Goal: Task Accomplishment & Management: Manage account settings

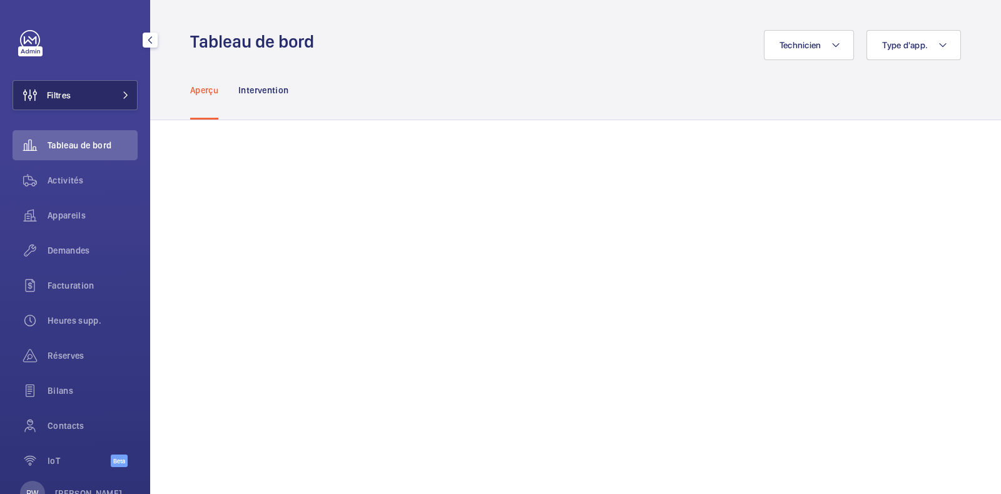
drag, startPoint x: 100, startPoint y: 95, endPoint x: 113, endPoint y: 90, distance: 14.1
click at [101, 95] on button "Filtres" at bounding box center [75, 95] width 125 height 30
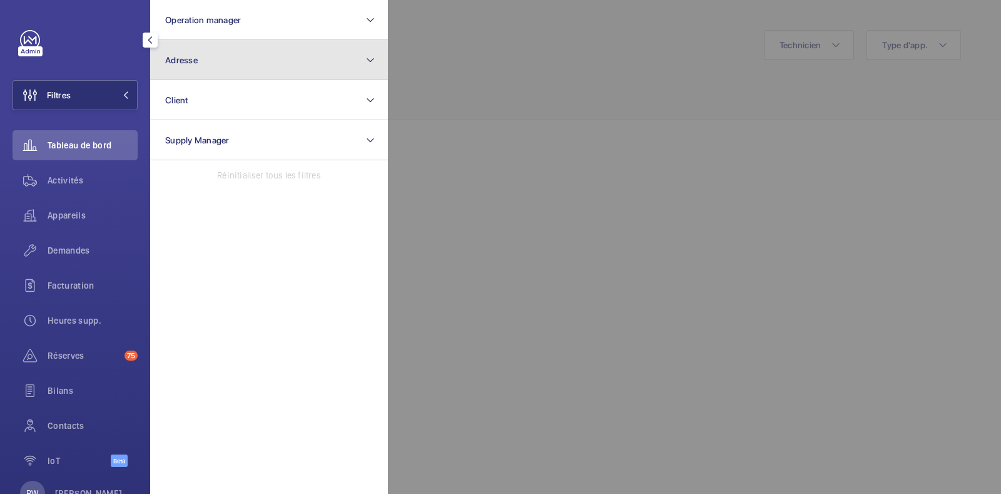
click at [179, 56] on span "Adresse" at bounding box center [181, 60] width 33 height 10
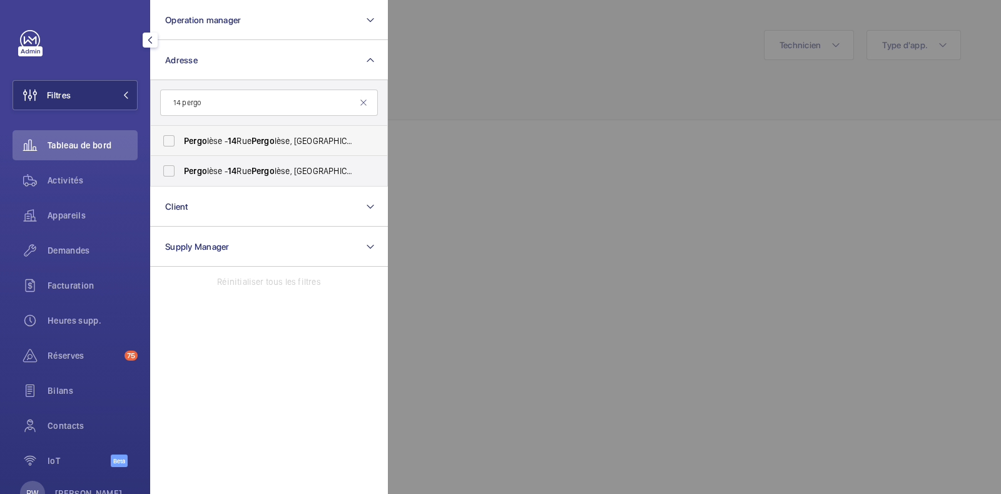
type input "14 pergo"
click at [169, 140] on label "Pergo lèse - [STREET_ADDRESS]" at bounding box center [260, 141] width 218 height 30
click at [169, 140] on input "Pergo lèse - [STREET_ADDRESS]" at bounding box center [168, 140] width 25 height 25
checkbox input "true"
click at [168, 168] on label "Pergo lèse - [STREET_ADDRESS]" at bounding box center [260, 171] width 218 height 30
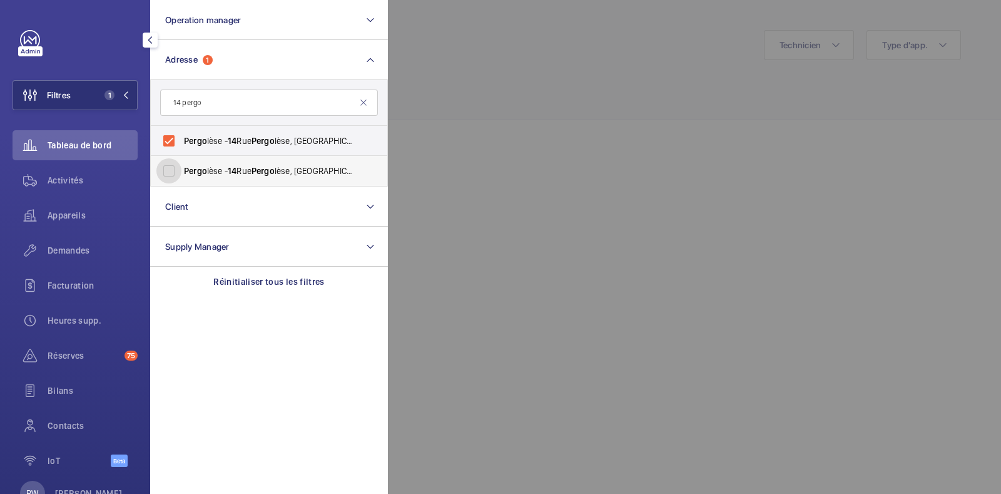
click at [168, 168] on input "Pergo lèse - [STREET_ADDRESS]" at bounding box center [168, 170] width 25 height 25
checkbox input "true"
click at [538, 106] on div at bounding box center [888, 247] width 1001 height 494
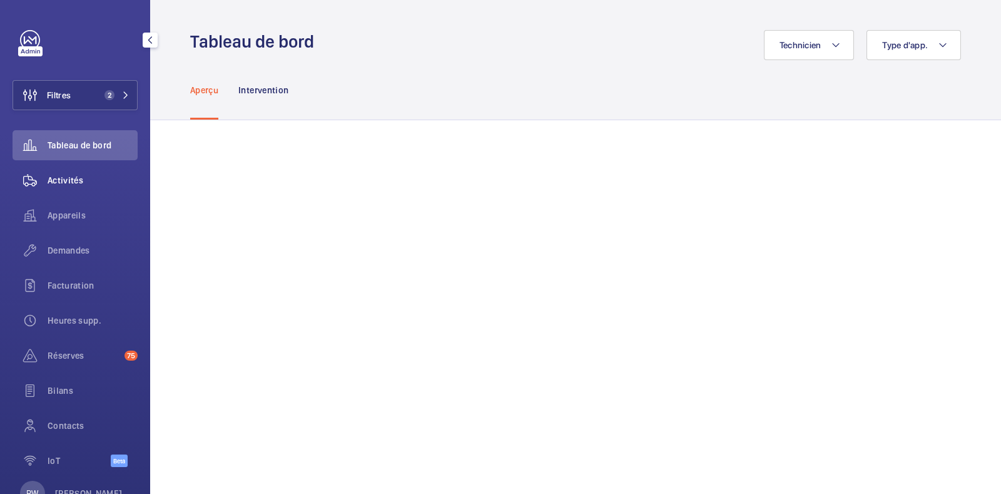
click at [69, 179] on span "Activités" at bounding box center [93, 180] width 90 height 13
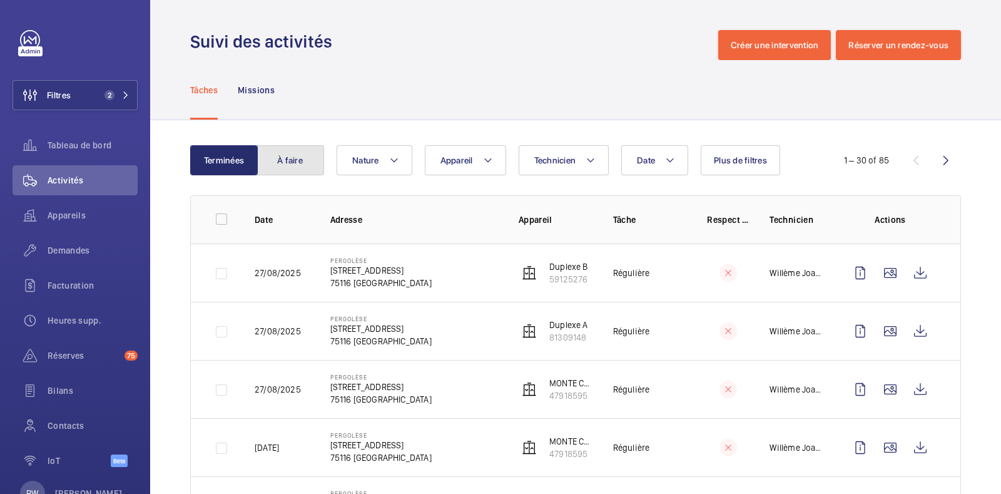
click at [291, 165] on button "À faire" at bounding box center [291, 160] width 68 height 30
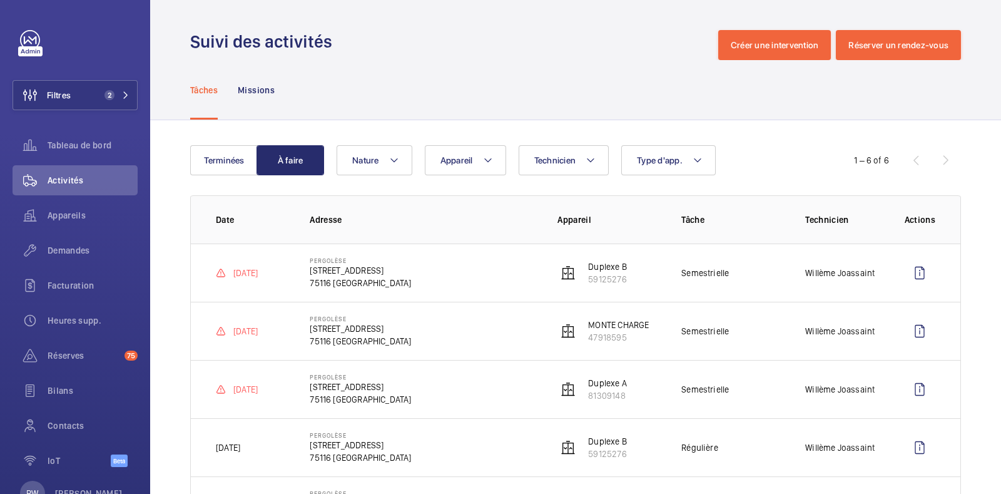
click at [431, 67] on div "Tâches Missions" at bounding box center [575, 89] width 771 height 59
